Goal: Task Accomplishment & Management: Complete application form

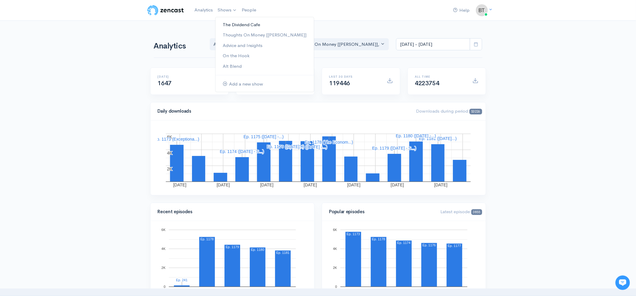
click at [232, 23] on link "The Dividend Cafe" at bounding box center [265, 25] width 98 height 11
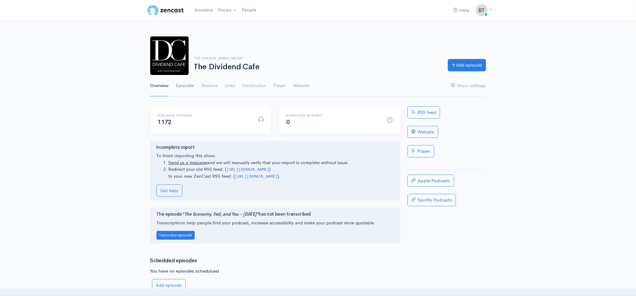
click at [189, 87] on link "Episodes" at bounding box center [185, 86] width 18 height 22
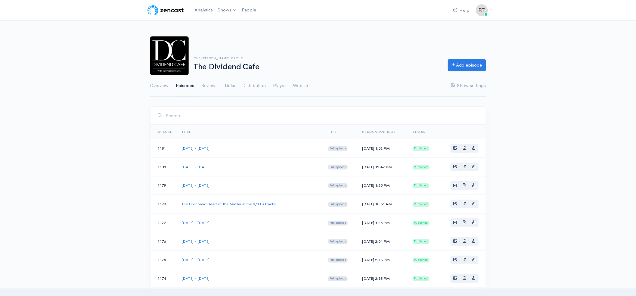
drag, startPoint x: 243, startPoint y: 222, endPoint x: 181, endPoint y: 222, distance: 62.0
click at [181, 222] on td "[DATE] - [DATE]" at bounding box center [250, 223] width 147 height 19
copy link "[DATE] - [DATE]"
click at [463, 63] on link "Add episode" at bounding box center [467, 64] width 38 height 12
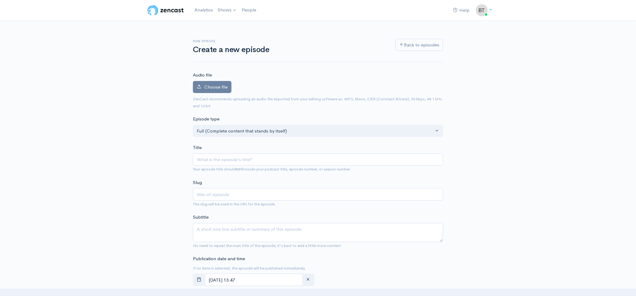
click at [227, 161] on input "Title" at bounding box center [318, 160] width 250 height 12
type input "[DATE] - [DATE]"
type input "[DATE]-[DATE]"
click at [247, 161] on input "[DATE] - [DATE]" at bounding box center [318, 160] width 250 height 12
type input "[DATE] - [DATE]"
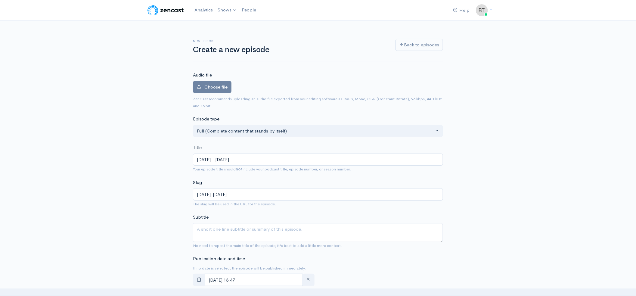
type input "[DATE]-[DATE]"
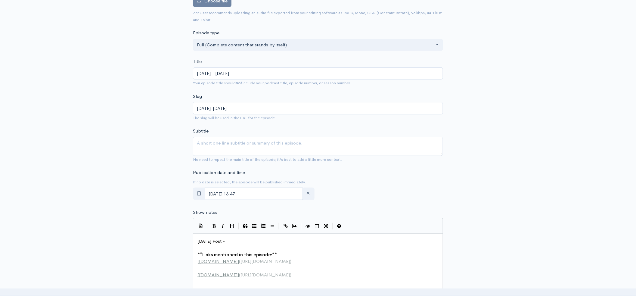
scroll to position [122, 0]
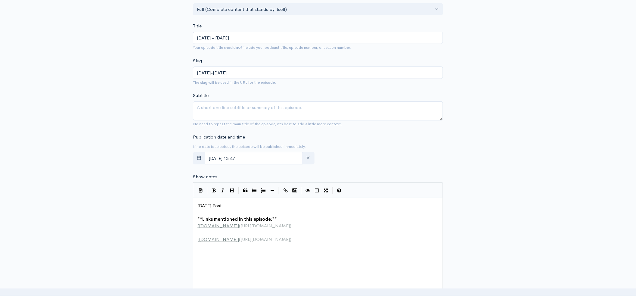
type input "[DATE] - [DATE]"
click at [270, 157] on input "[DATE] 13:47" at bounding box center [254, 158] width 98 height 12
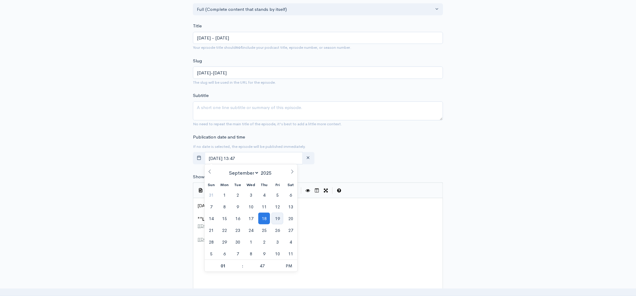
click at [279, 216] on span "19" at bounding box center [278, 219] width 12 height 12
type input "[DATE] 13:47"
click at [414, 214] on pre "​" at bounding box center [320, 212] width 248 height 7
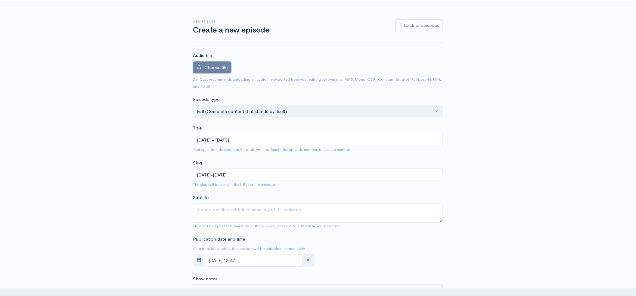
scroll to position [16, 0]
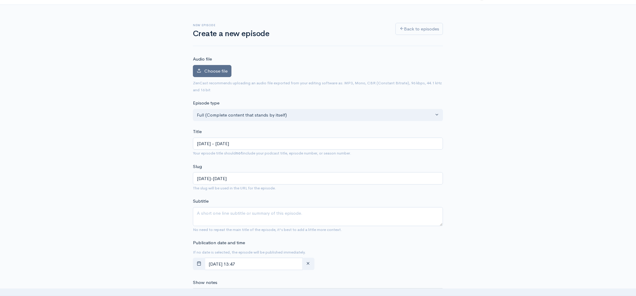
click at [212, 71] on span "Choose file" at bounding box center [215, 71] width 23 height 6
click at [0, 0] on input "Choose file" at bounding box center [0, 0] width 0 height 0
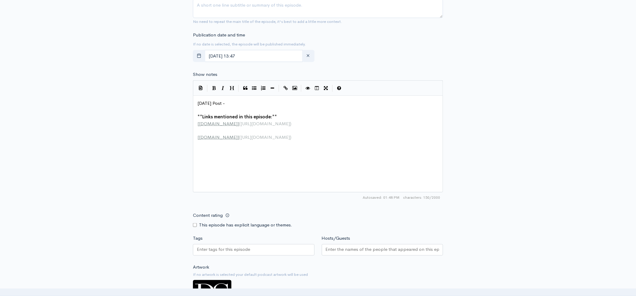
scroll to position [286, 0]
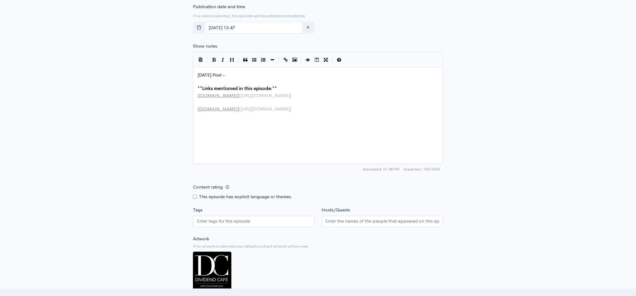
click at [237, 74] on pre "[DATE] Post -" at bounding box center [320, 75] width 248 height 7
type textarea "[DATE] Post -"
drag, startPoint x: 237, startPoint y: 74, endPoint x: 189, endPoint y: 73, distance: 47.6
paste textarea
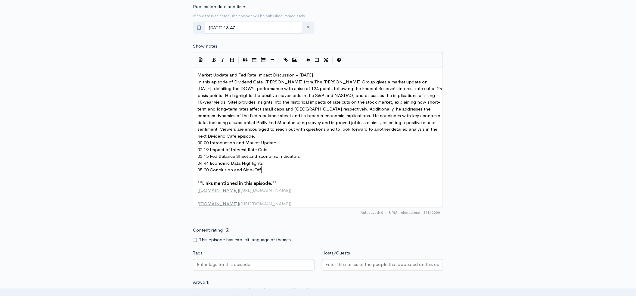
click at [337, 73] on pre "Market Update and Fed Rate Impact Discussion - [DATE]" at bounding box center [320, 75] width 248 height 7
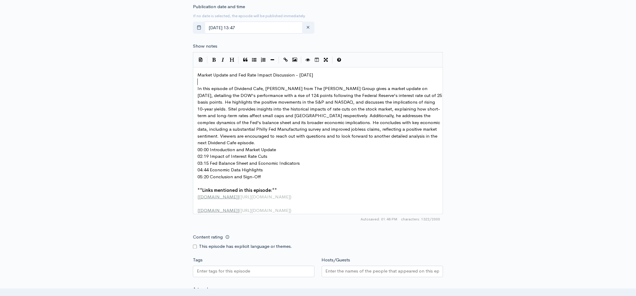
click at [265, 143] on pre "In this episode of Dividend Cafe, [PERSON_NAME] from The [PERSON_NAME] Group gi…" at bounding box center [320, 115] width 248 height 61
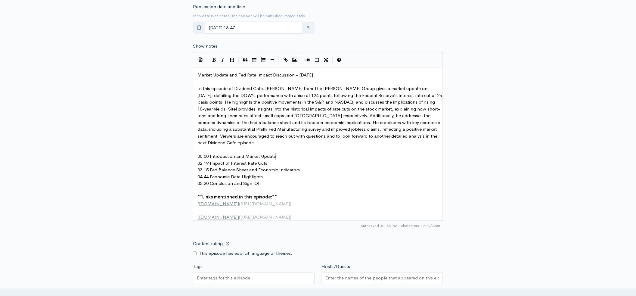
click at [280, 154] on pre "00:00 Introduction and Market Update" at bounding box center [320, 156] width 248 height 7
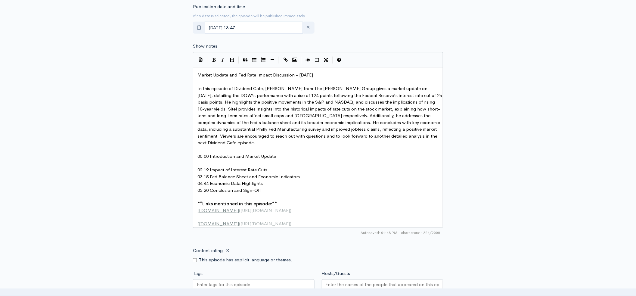
click at [275, 166] on pre "​" at bounding box center [320, 163] width 248 height 7
click at [272, 169] on pre "02:19 Impact of Interest Rate Cuts" at bounding box center [320, 170] width 248 height 7
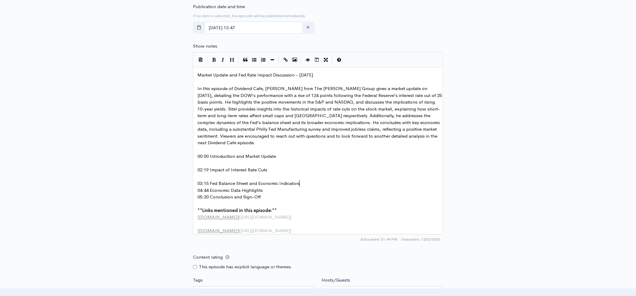
click at [306, 182] on pre "03:15 Fed Balance Sheet and Economic Indicators" at bounding box center [320, 183] width 248 height 7
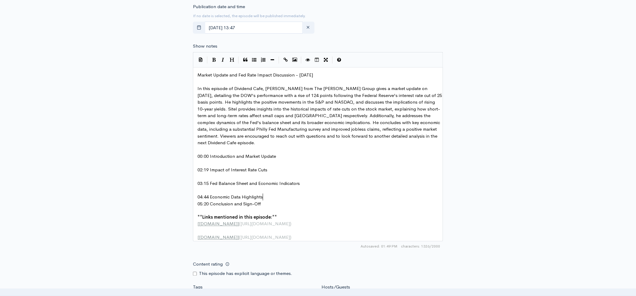
click at [273, 195] on pre "04:44 Economic Data Highlights" at bounding box center [320, 197] width 248 height 7
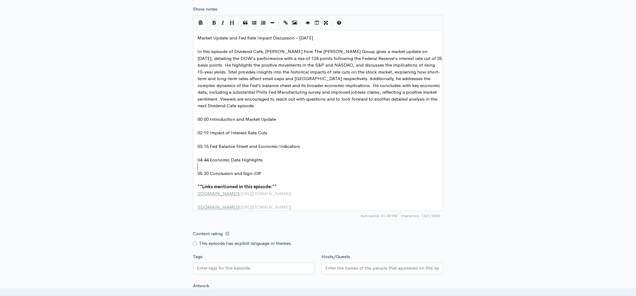
scroll to position [330, 0]
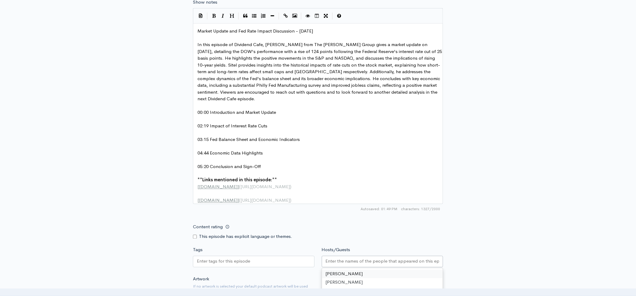
click at [379, 263] on input "Hosts/Guests" at bounding box center [383, 261] width 114 height 7
click at [281, 45] on span "In this episode of Dividend Cafe, [PERSON_NAME] from The [PERSON_NAME] Group gi…" at bounding box center [321, 72] width 246 height 60
type textarea "zy"
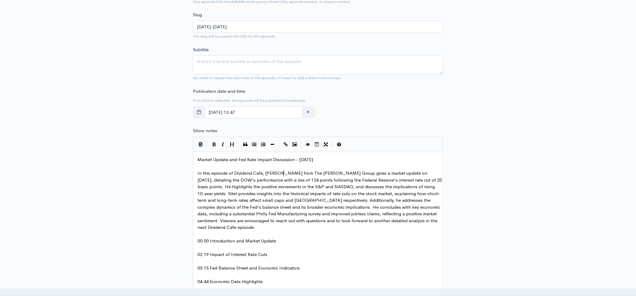
scroll to position [194, 0]
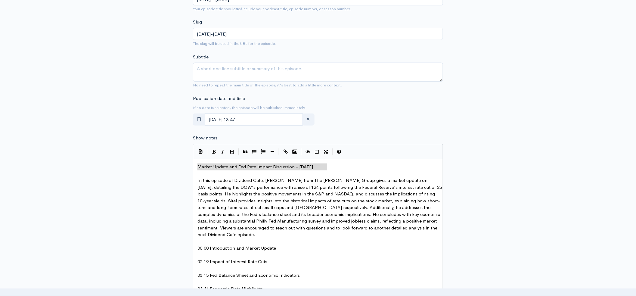
drag, startPoint x: 329, startPoint y: 168, endPoint x: 198, endPoint y: 170, distance: 131.3
type textarea "Market Update and Fed Rate Impact Discussion - [DATE]"
click at [251, 71] on textarea "Subtitle" at bounding box center [318, 72] width 250 height 19
paste textarea "Market Update and Fed Rate Impact Discussion - [DATE]"
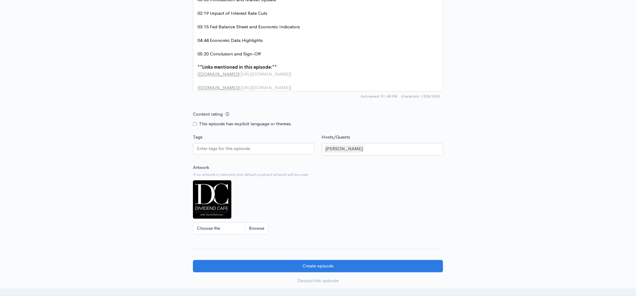
scroll to position [446, 0]
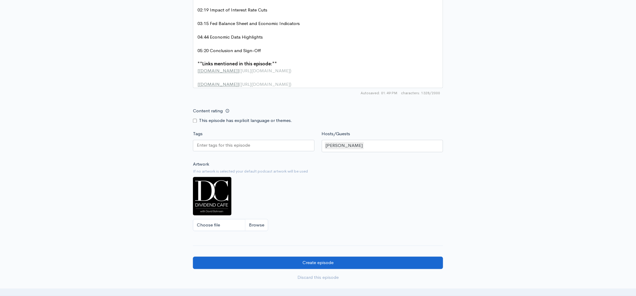
type textarea "Market Update and Fed Rate Impact Discussion - [DATE]"
click at [349, 266] on input "Create episode" at bounding box center [318, 263] width 250 height 12
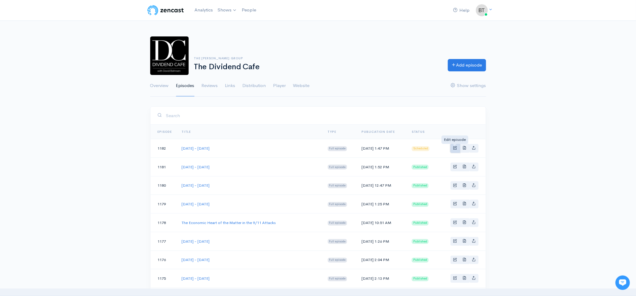
click at [455, 148] on span "Basic example" at bounding box center [456, 148] width 4 height 4
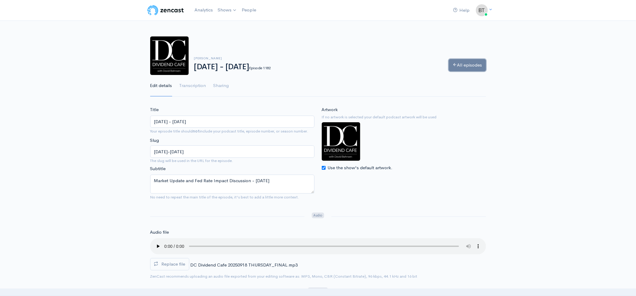
click at [465, 62] on link "All episodes" at bounding box center [467, 65] width 37 height 12
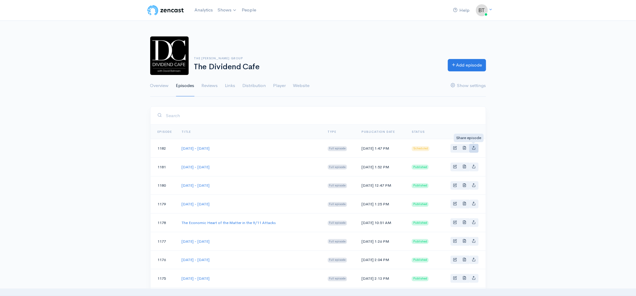
click at [474, 151] on link "Basic example" at bounding box center [473, 148] width 9 height 9
type input "https://podcast.dividendcafe.com/episodes/thursday-september-18-2025"
type input "https://dts.podtrac.com/redirect.mp3/media.zencast.fm/the-dividend-cafe-1/4f5dc…"
type input "<iframe src='https://share.zencast.fm/embed/episode/4f5dcea2-b98b-4ed8-ae7a-f1b…"
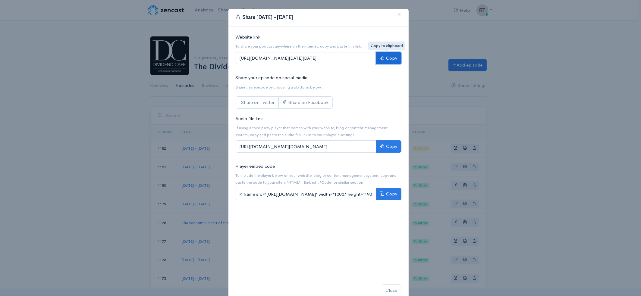
click at [392, 61] on button "Copy" at bounding box center [388, 58] width 25 height 12
click at [398, 14] on span "×" at bounding box center [400, 14] width 4 height 9
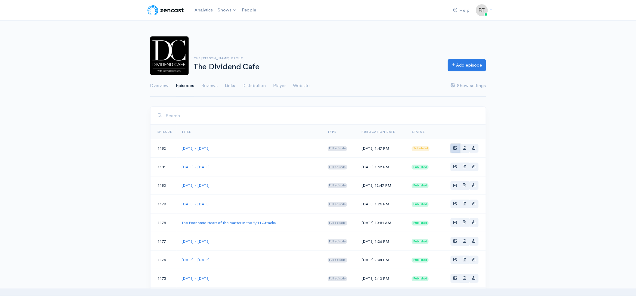
click at [456, 147] on span "Basic example" at bounding box center [456, 148] width 4 height 4
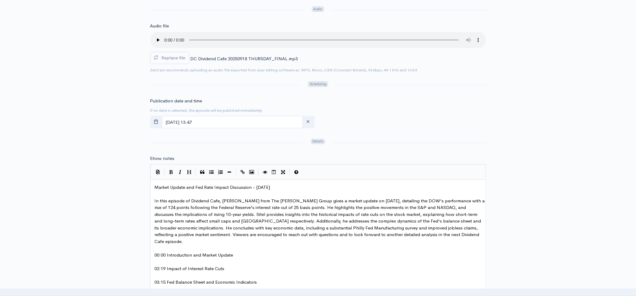
scroll to position [257, 0]
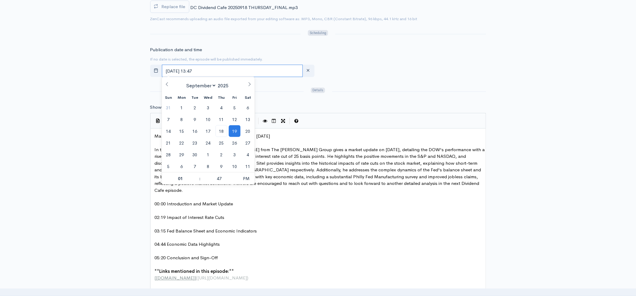
click at [228, 69] on input "[DATE] 13:47" at bounding box center [232, 71] width 141 height 12
click at [223, 135] on span "18" at bounding box center [222, 131] width 12 height 12
type input "[DATE] 13:47"
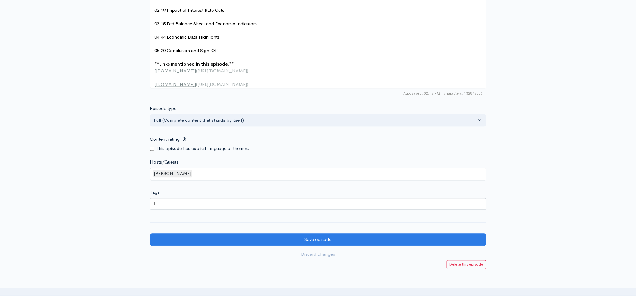
scroll to position [513, 0]
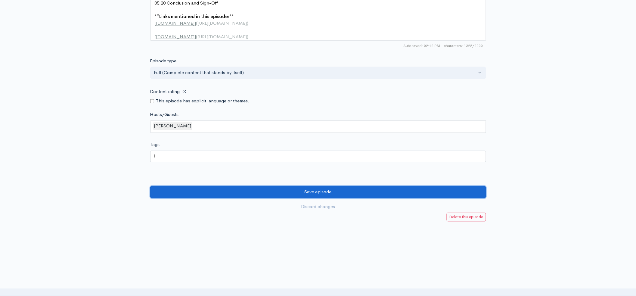
click at [311, 191] on input "Save episode" at bounding box center [318, 192] width 336 height 12
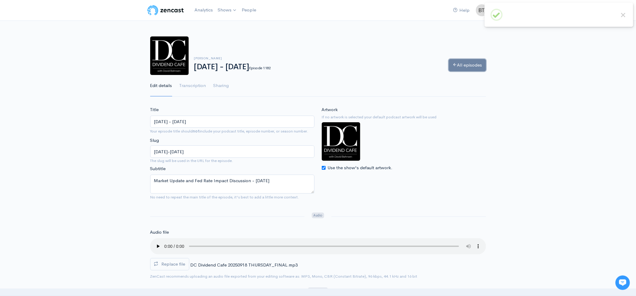
click at [474, 66] on link "All episodes" at bounding box center [467, 65] width 37 height 12
